Goal: Task Accomplishment & Management: Use online tool/utility

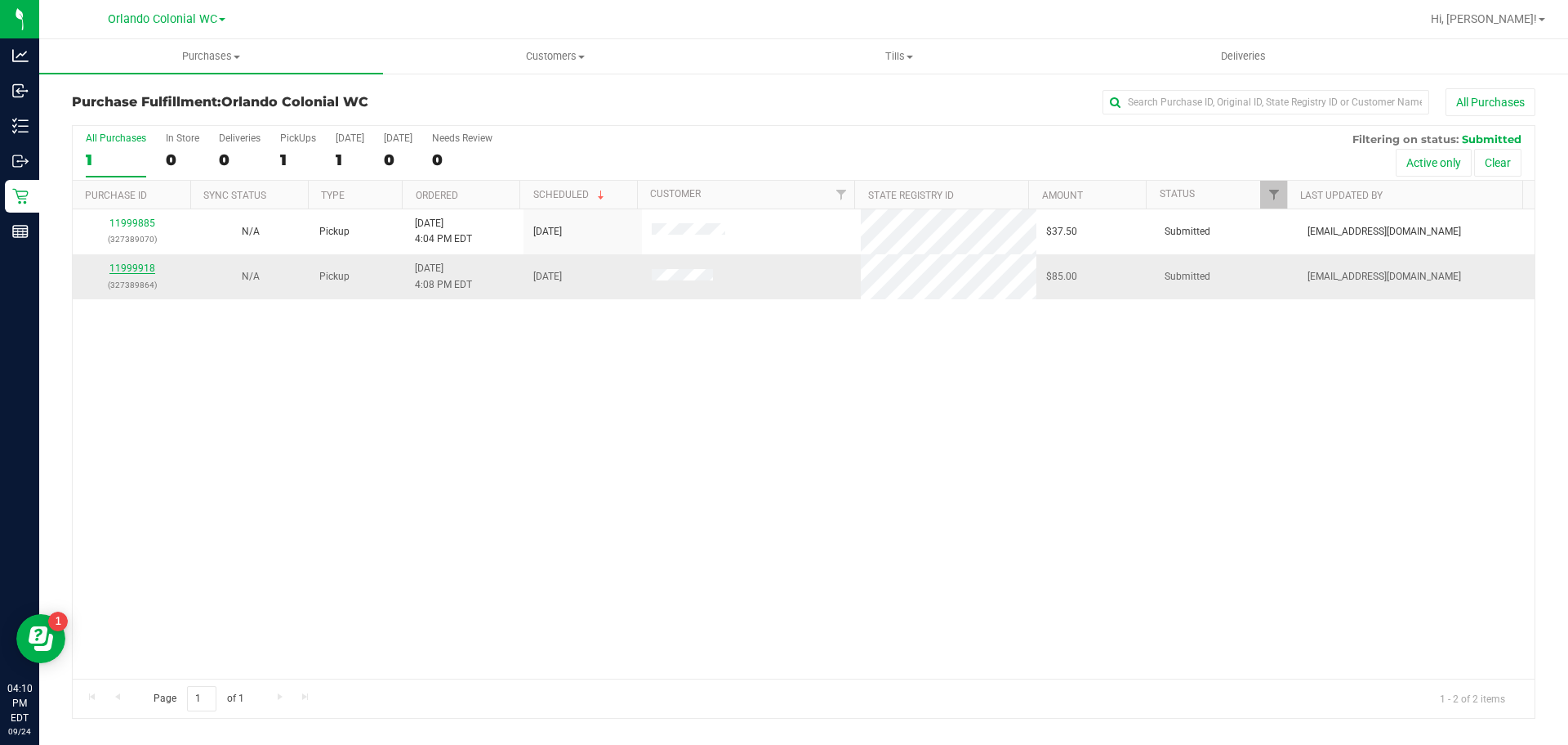
click at [134, 267] on link "11999918" at bounding box center [133, 267] width 46 height 11
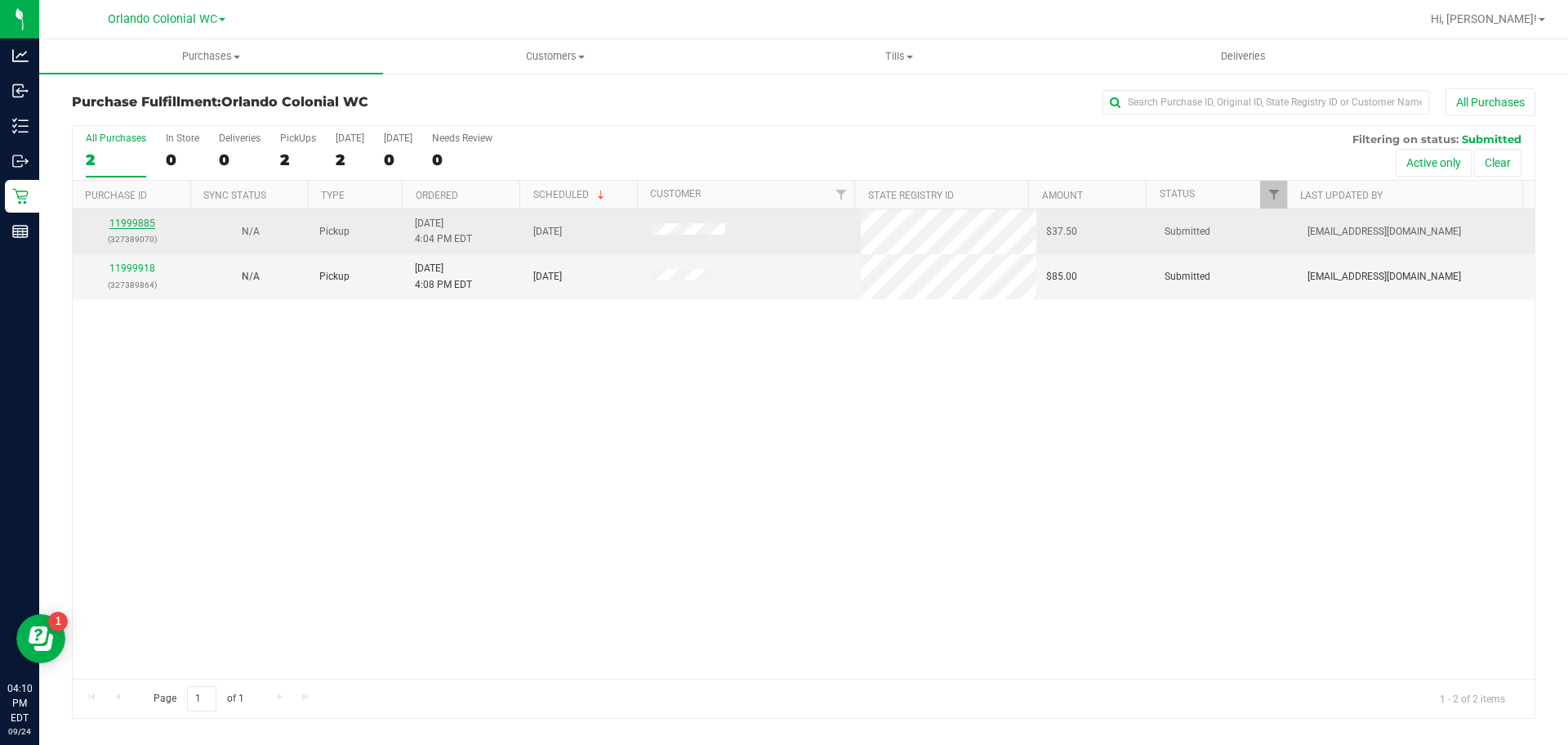
click at [130, 226] on link "11999885" at bounding box center [133, 222] width 46 height 11
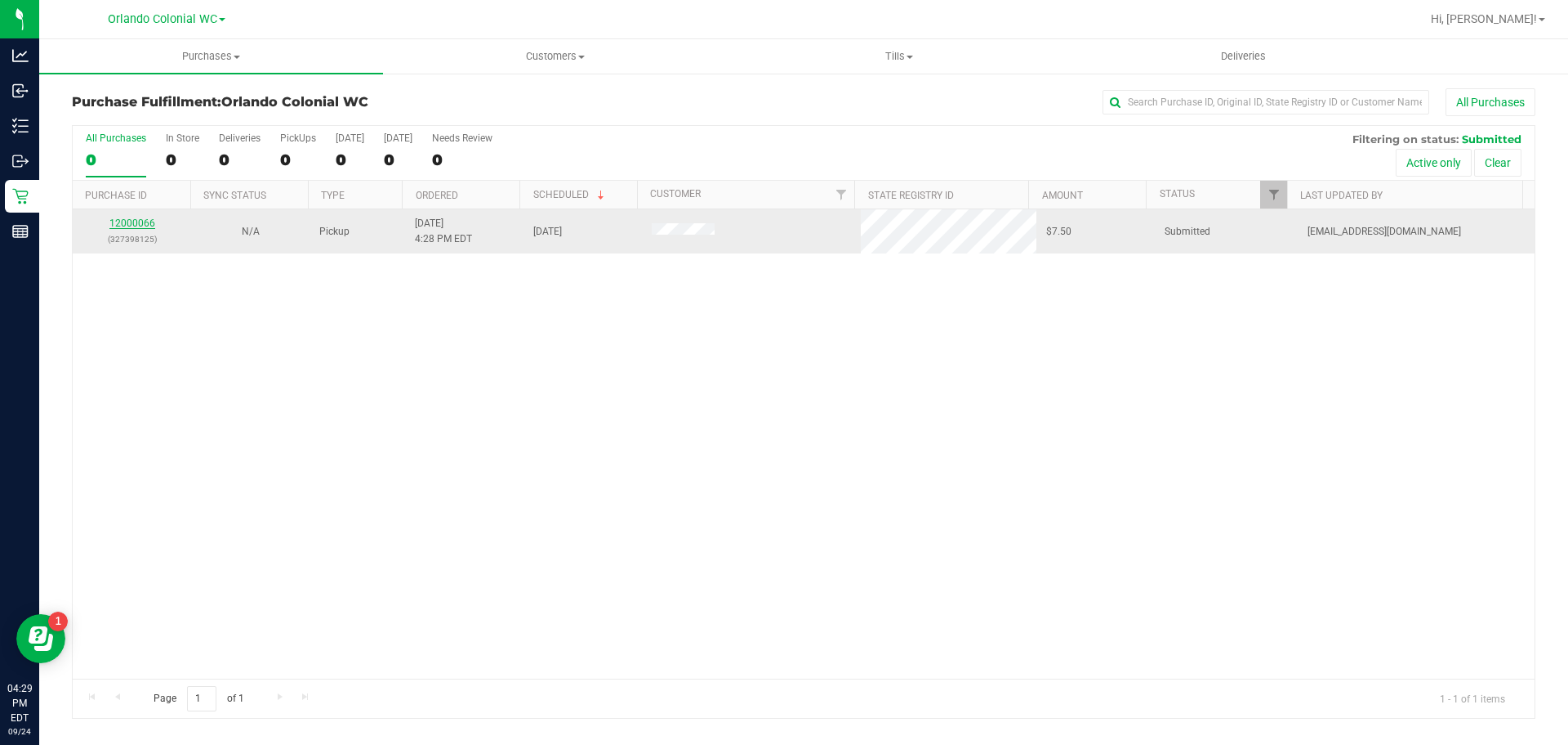
click at [125, 225] on link "12000066" at bounding box center [133, 222] width 46 height 11
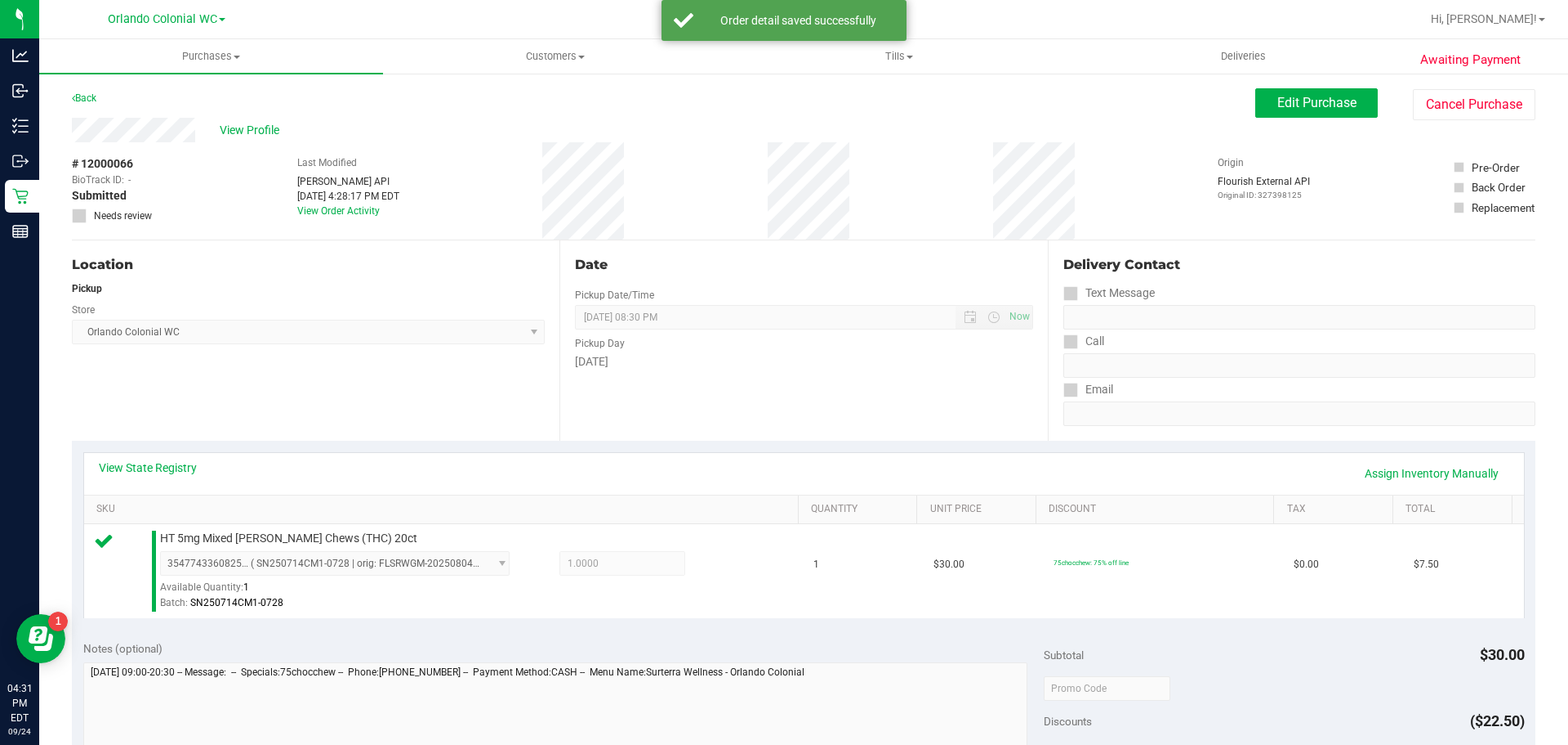
scroll to position [592, 0]
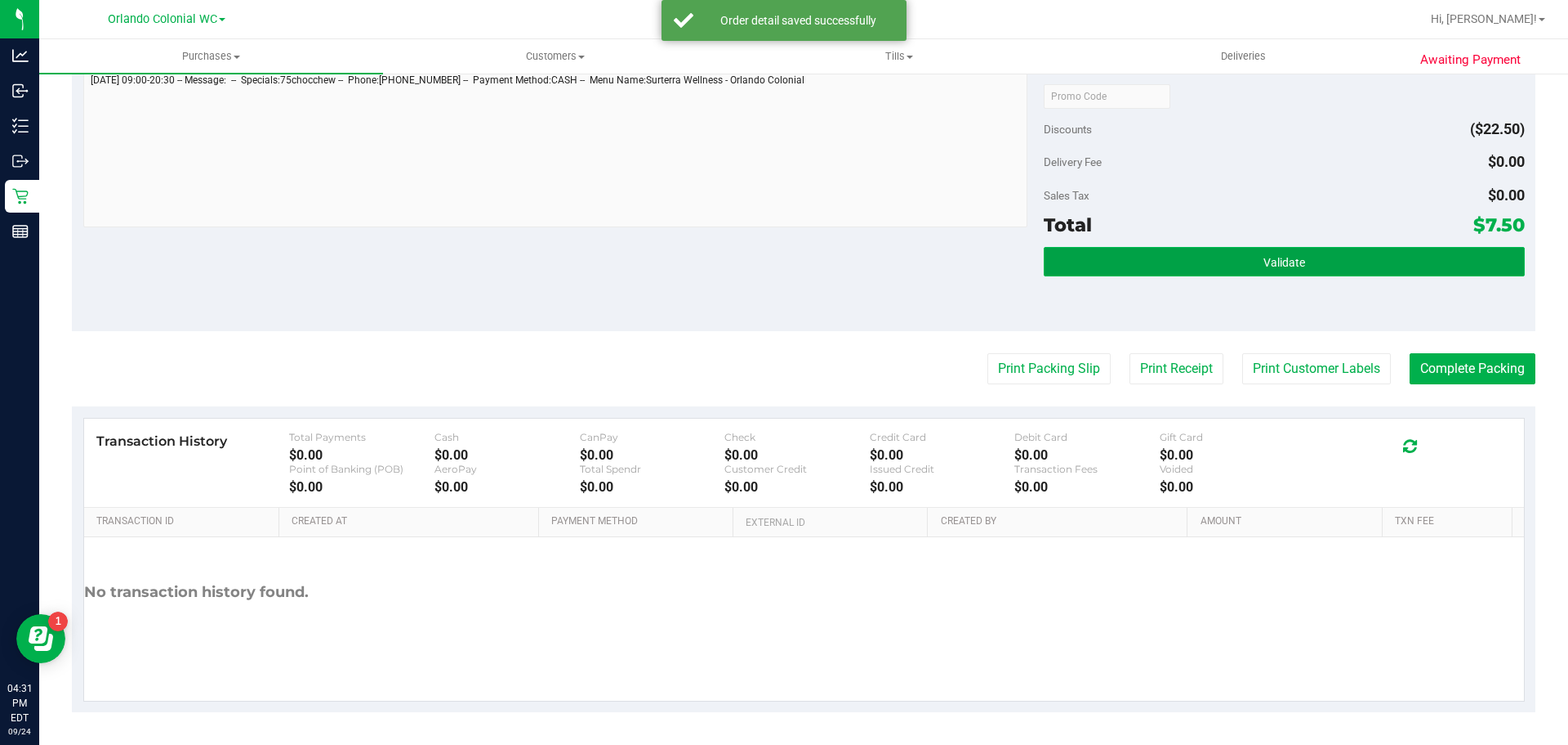
click at [1329, 261] on button "Validate" at bounding box center [1284, 261] width 481 height 29
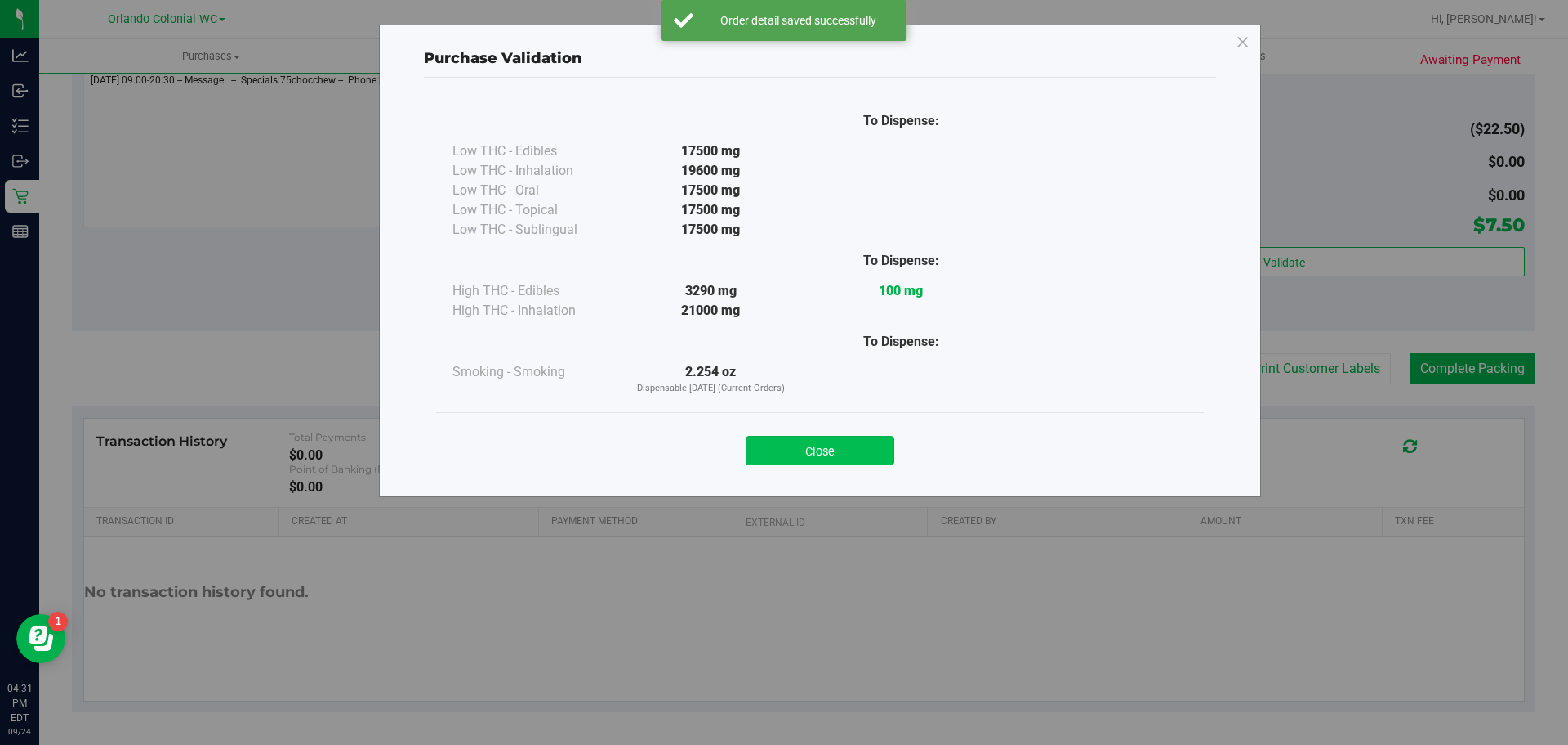
click at [836, 451] on button "Close" at bounding box center [819, 450] width 149 height 29
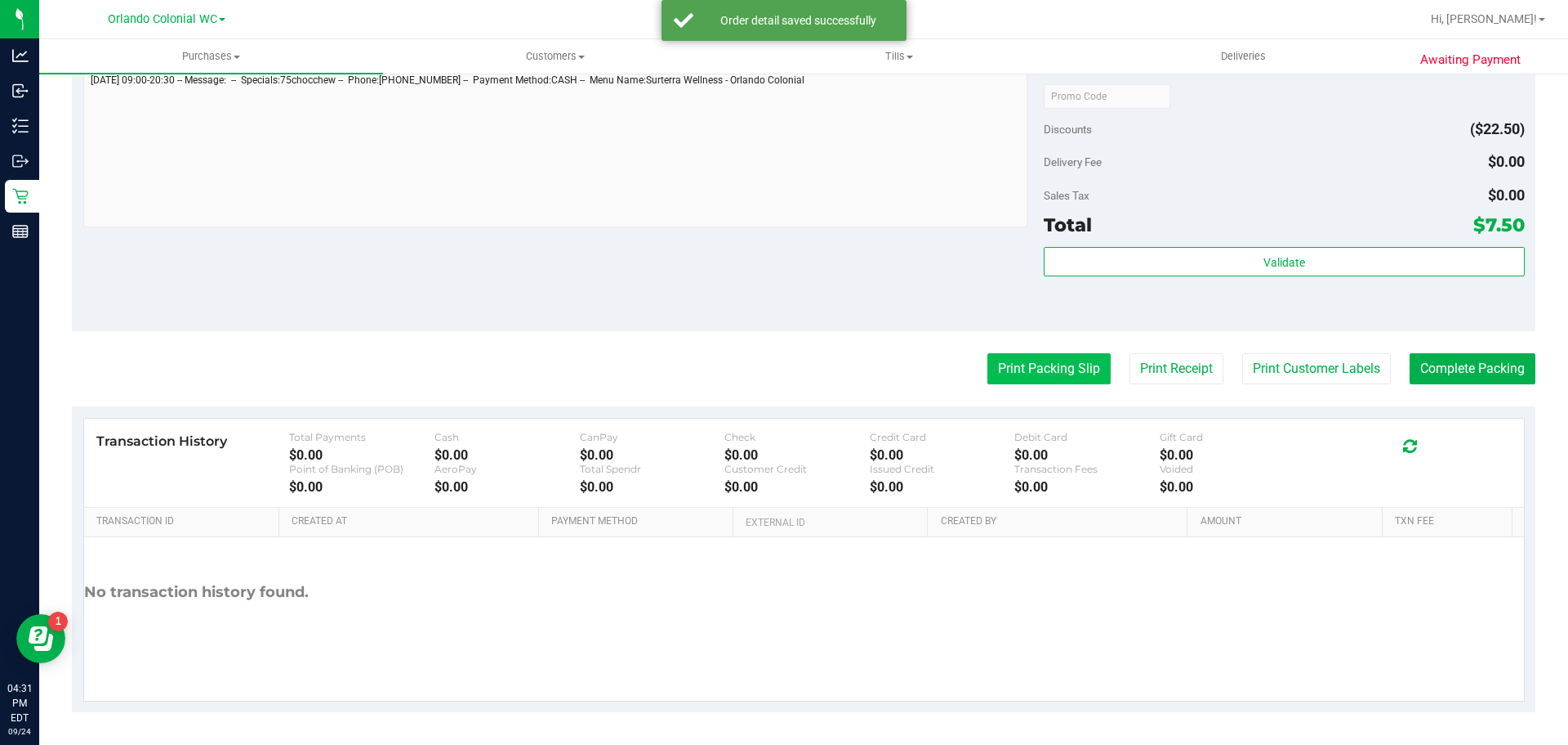
click at [1052, 365] on button "Print Packing Slip" at bounding box center [1048, 368] width 123 height 31
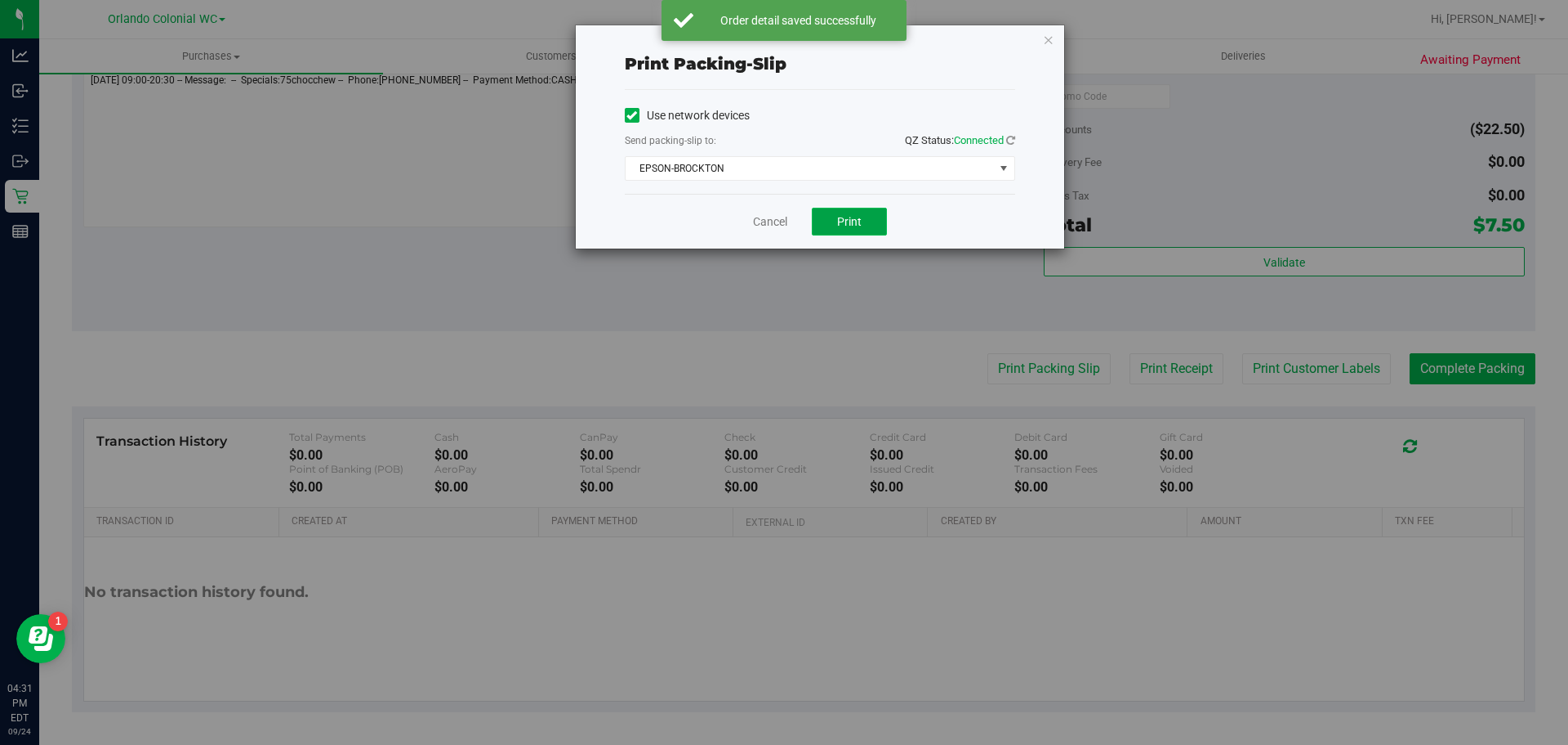
click at [862, 213] on button "Print" at bounding box center [849, 222] width 75 height 28
click at [1469, 383] on div "Print packing-slip Use network devices Send packing-slip to: QZ Status: Connect…" at bounding box center [790, 372] width 1581 height 745
click at [1049, 31] on icon "button" at bounding box center [1048, 39] width 11 height 20
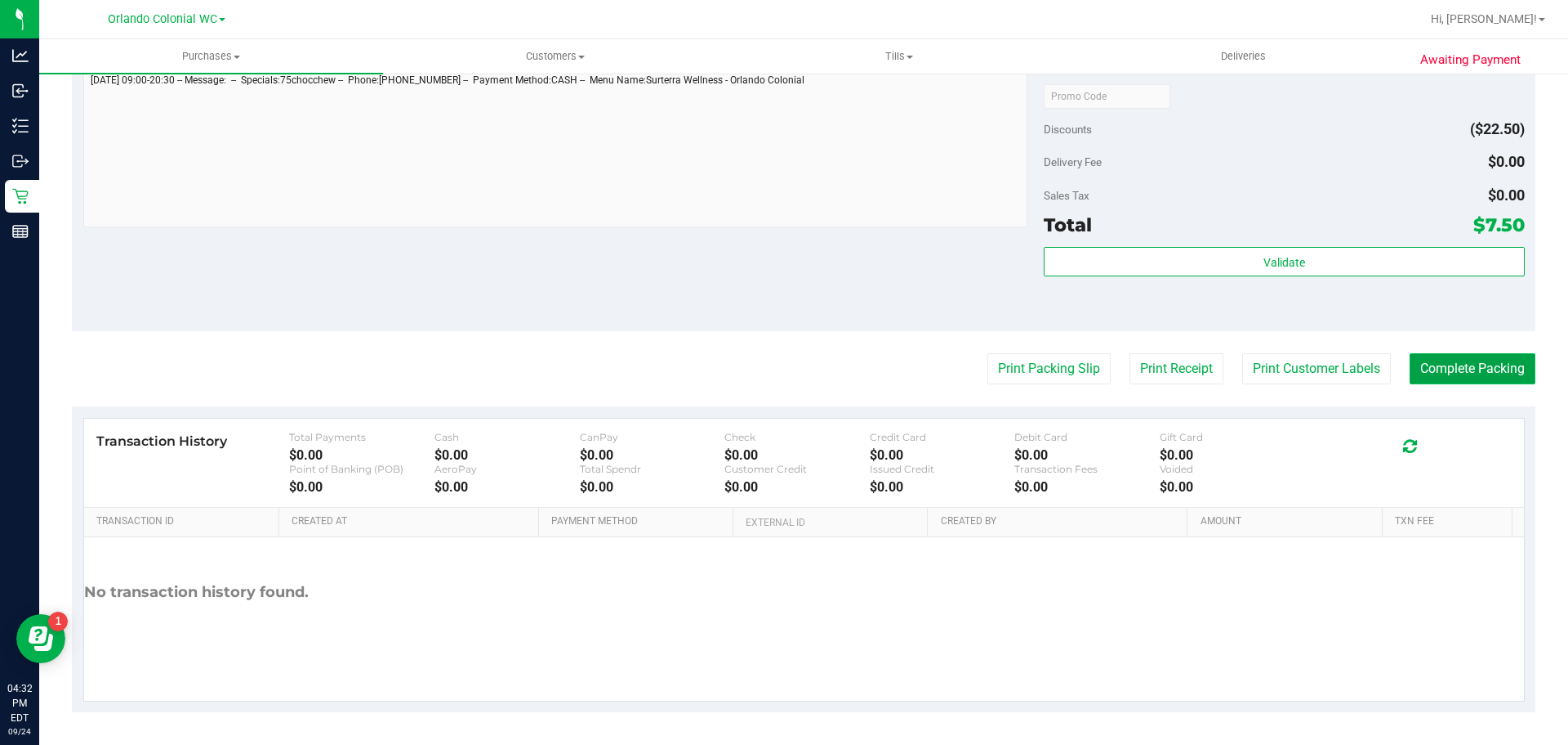
click at [1511, 365] on button "Complete Packing" at bounding box center [1473, 368] width 126 height 31
